Goal: Check status: Check status

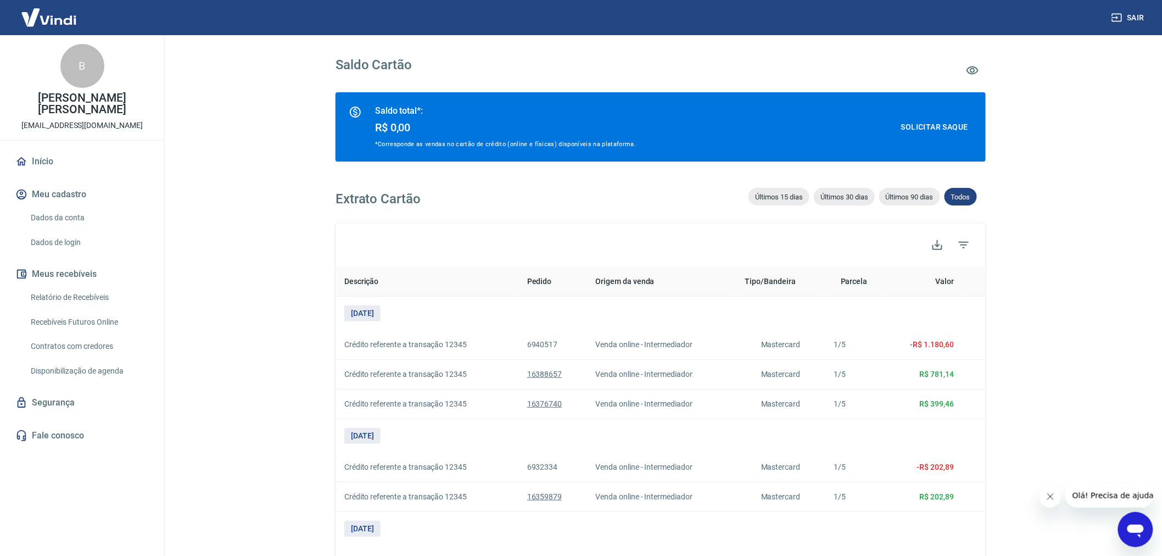
click at [105, 293] on link "Relatório de Recebíveis" at bounding box center [88, 297] width 125 height 23
click at [90, 294] on link "Relatório de Recebíveis" at bounding box center [88, 297] width 125 height 23
